Goal: Task Accomplishment & Management: Use online tool/utility

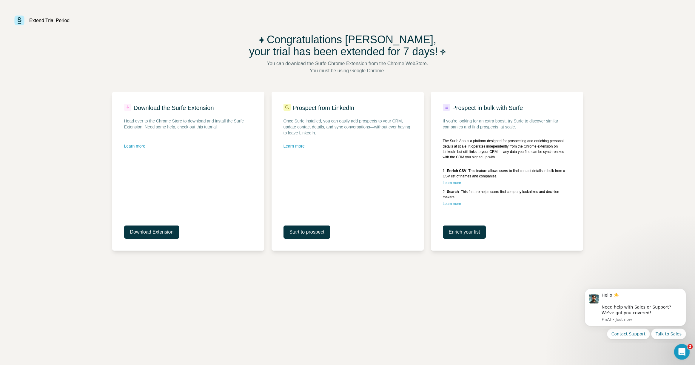
click at [677, 353] on div "Open Intercom Messenger" at bounding box center [681, 351] width 20 height 20
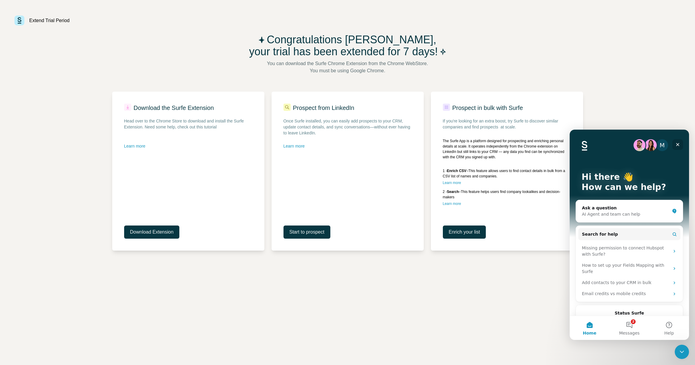
click at [680, 146] on div "Close" at bounding box center [678, 144] width 11 height 11
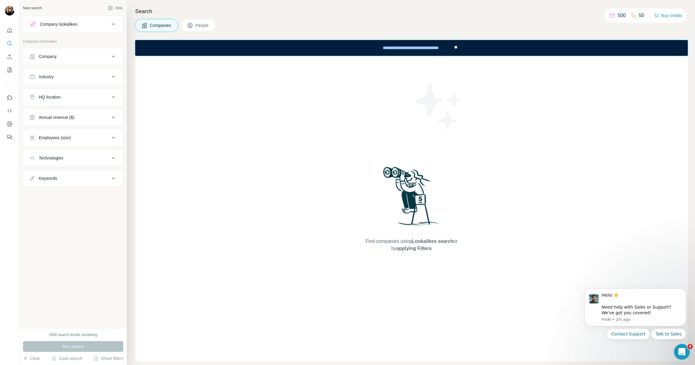
click at [679, 354] on div "Open Intercom Messenger" at bounding box center [681, 351] width 20 height 20
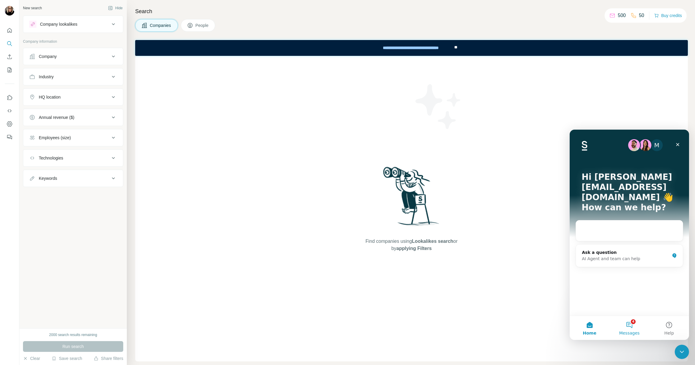
click at [631, 328] on button "4 Messages" at bounding box center [630, 328] width 40 height 24
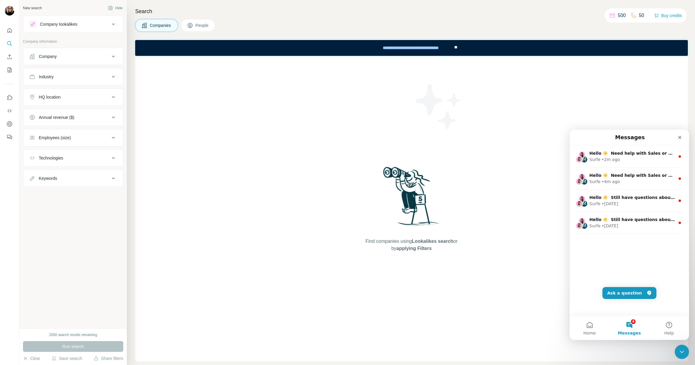
click at [177, 92] on div "Find companies using Lookalikes search or by applying Filters" at bounding box center [411, 208] width 553 height 305
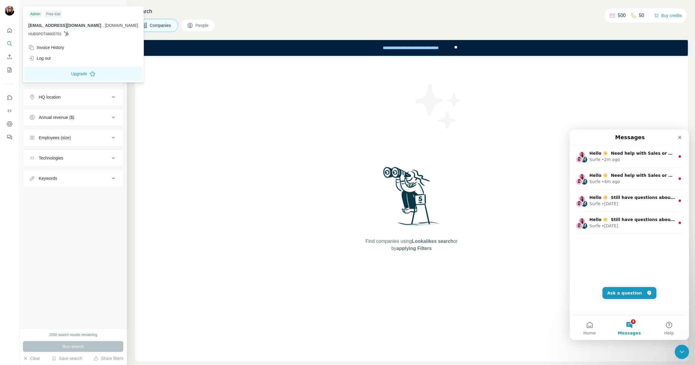
click at [10, 13] on img at bounding box center [10, 11] width 10 height 10
click at [51, 13] on div "Free trial" at bounding box center [53, 13] width 18 height 7
click at [200, 190] on div "Find companies using Lookalikes search or by applying Filters" at bounding box center [411, 208] width 553 height 305
